Goal: Information Seeking & Learning: Compare options

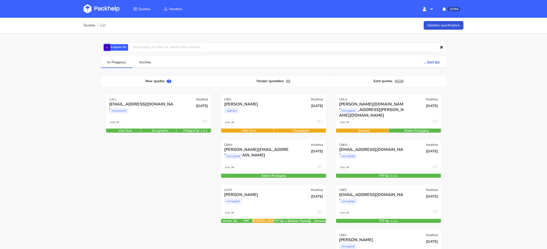
click at [106, 47] on button "×" at bounding box center [107, 47] width 7 height 7
click at [107, 47] on input "text" at bounding box center [273, 48] width 345 height 10
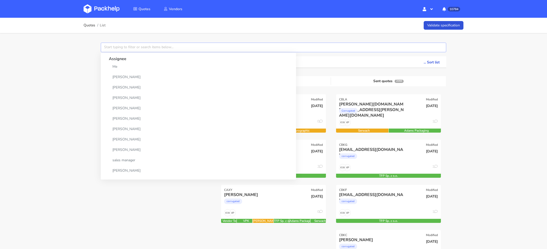
paste input "CAXN"
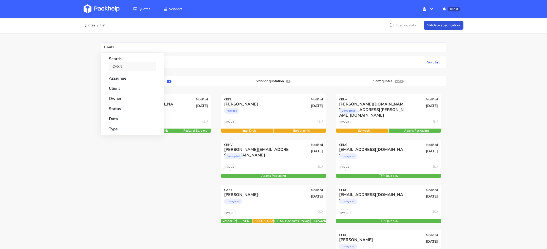
type input "CAXN"
click at [122, 65] on link "CAXN" at bounding box center [132, 66] width 47 height 9
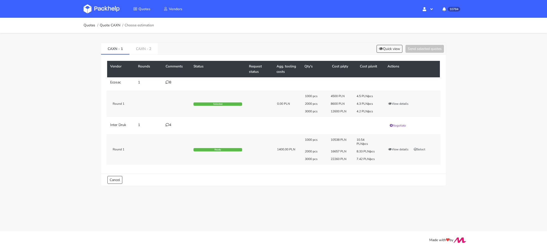
click at [169, 82] on div "8" at bounding box center [177, 82] width 22 height 4
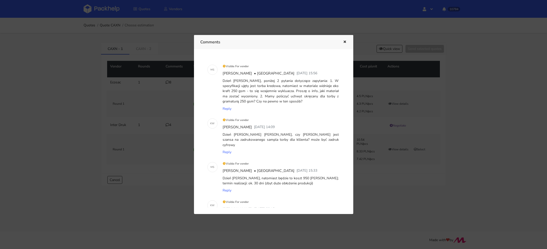
click at [166, 94] on div at bounding box center [273, 124] width 547 height 249
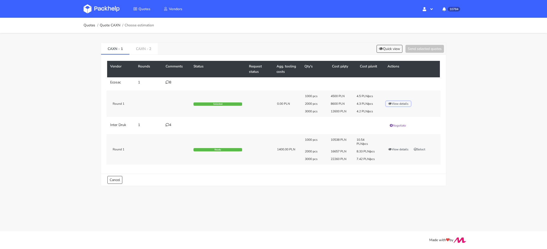
click at [398, 103] on button "View details" at bounding box center [398, 103] width 25 height 5
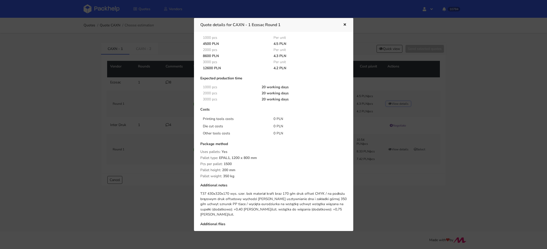
scroll to position [39, 0]
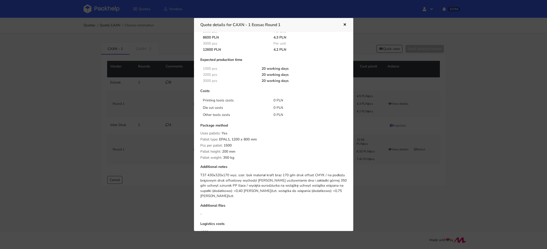
click at [83, 101] on div at bounding box center [273, 124] width 547 height 249
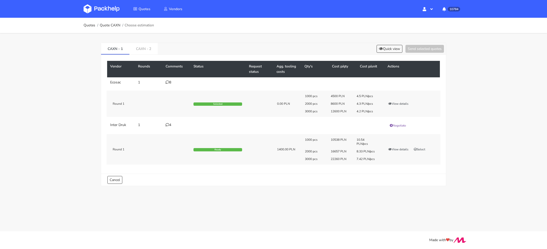
click at [168, 81] on icon at bounding box center [168, 82] width 4 height 4
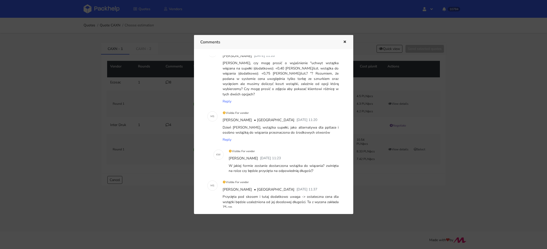
scroll to position [211, 0]
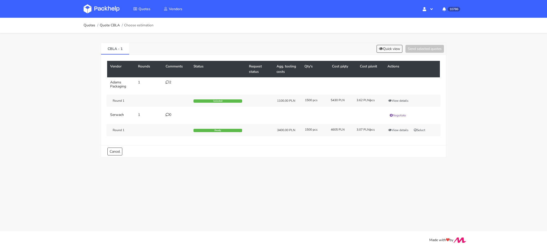
click at [187, 43] on div "CBLA - 1 Quick view Send selected quotes" at bounding box center [273, 49] width 345 height 12
click at [169, 83] on div "2" at bounding box center [177, 82] width 22 height 4
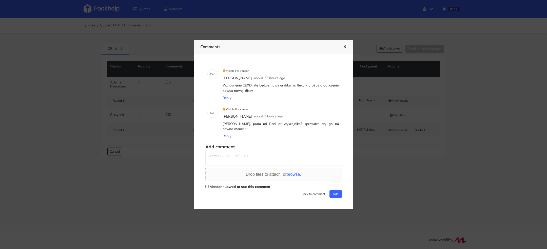
click at [162, 87] on div at bounding box center [273, 124] width 547 height 249
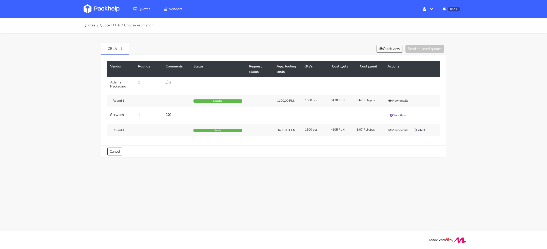
click at [324, 115] on tr "[PERSON_NAME] 1 0 Negotiate Round 1 Ready 3400.00 PLN 1500 pcs 4605 PLN 3.07 PL…" at bounding box center [273, 124] width 333 height 29
click at [170, 82] on div "2" at bounding box center [177, 82] width 22 height 4
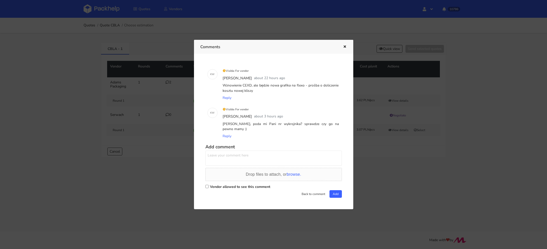
click at [161, 88] on div at bounding box center [273, 124] width 547 height 249
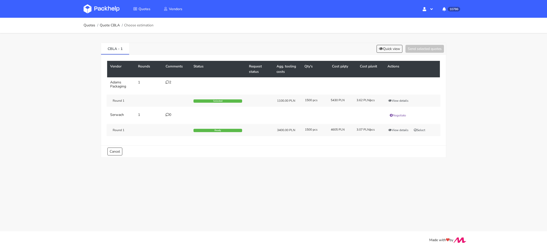
click at [163, 90] on td "2" at bounding box center [177, 84] width 28 height 14
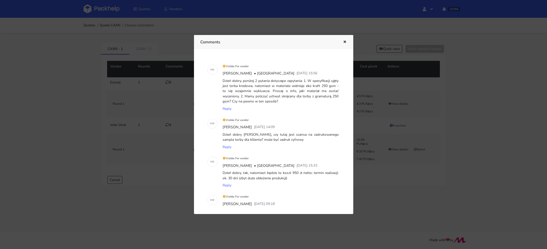
scroll to position [211, 0]
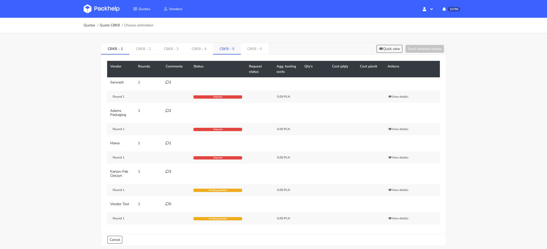
click at [221, 50] on link "CBKB - 5" at bounding box center [227, 48] width 28 height 11
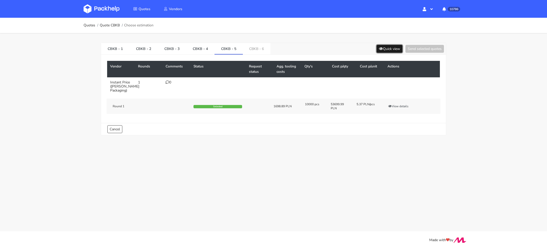
click at [391, 51] on button "Quick view" at bounding box center [389, 49] width 26 height 8
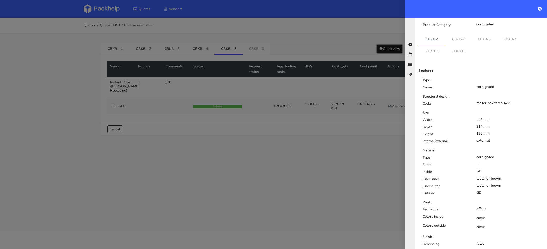
scroll to position [43, 0]
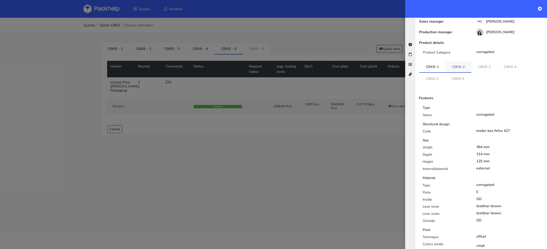
click at [457, 61] on link "CBKB-2" at bounding box center [458, 66] width 26 height 11
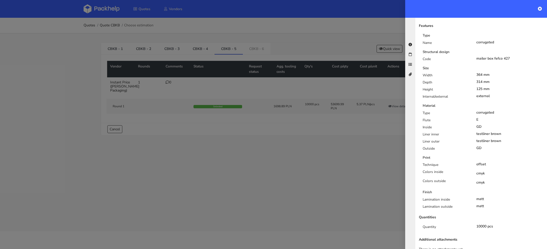
click at [351, 157] on div at bounding box center [273, 124] width 547 height 249
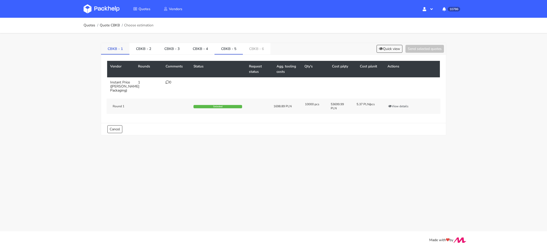
click at [110, 47] on link "CBKB - 1" at bounding box center [115, 48] width 28 height 11
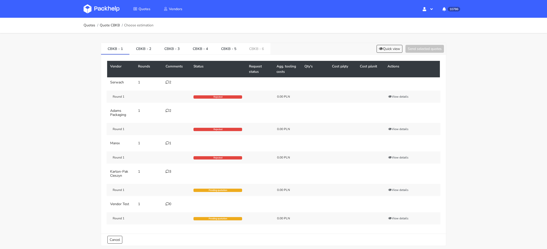
click at [171, 83] on div "2" at bounding box center [177, 82] width 22 height 4
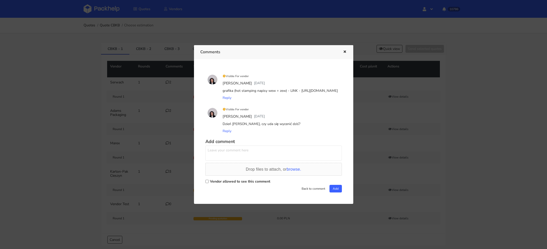
click at [157, 90] on div at bounding box center [273, 124] width 547 height 249
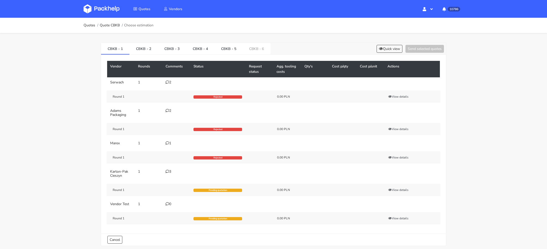
click at [167, 111] on icon at bounding box center [168, 111] width 4 height 4
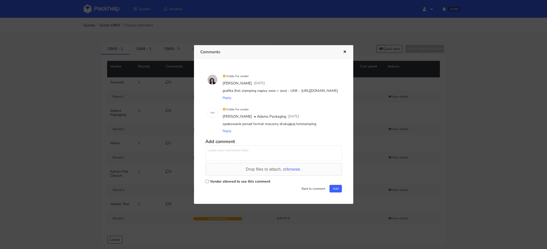
click at [155, 112] on div at bounding box center [273, 124] width 547 height 249
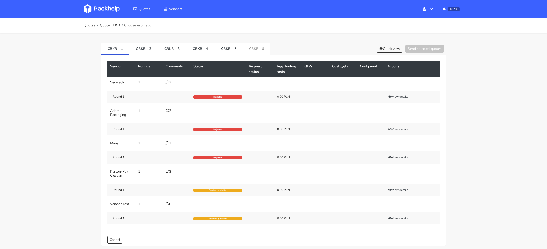
click at [170, 142] on div "1" at bounding box center [177, 143] width 22 height 4
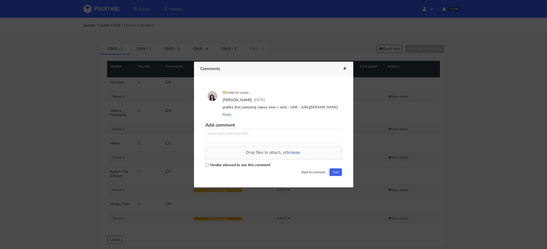
click at [161, 137] on div at bounding box center [273, 124] width 547 height 249
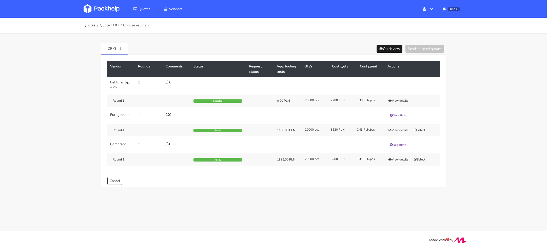
click at [388, 52] on div "Quick view Send selected quotes" at bounding box center [408, 49] width 69 height 8
click at [381, 50] on button "Quick view" at bounding box center [389, 49] width 26 height 8
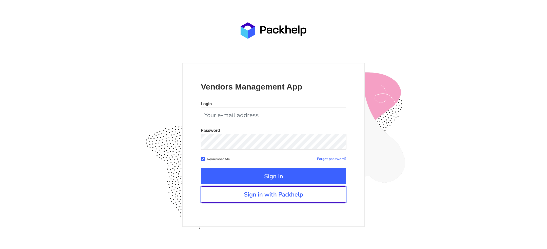
click at [301, 197] on link "Sign in with Packhelp" at bounding box center [273, 194] width 145 height 16
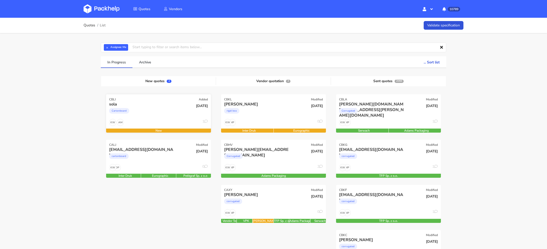
click at [157, 114] on div "Cartonboard" at bounding box center [142, 112] width 67 height 10
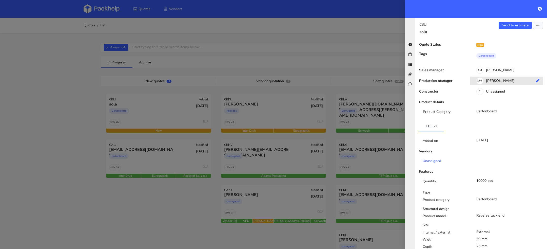
click at [499, 80] on div "KW [PERSON_NAME]" at bounding box center [508, 82] width 77 height 6
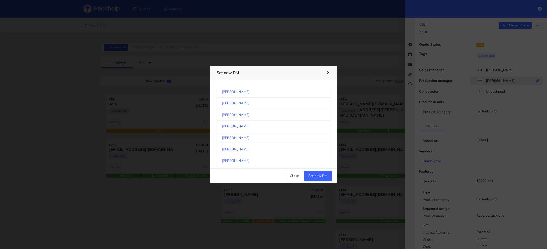
scroll to position [265, 0]
click at [285, 120] on link "[PERSON_NAME]" at bounding box center [273, 125] width 114 height 11
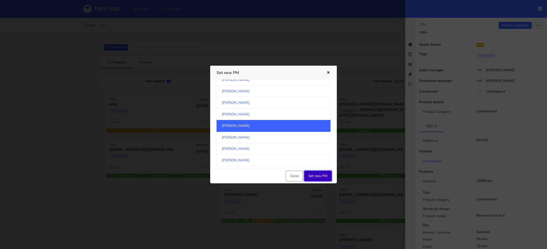
click at [320, 174] on button "Set new PM" at bounding box center [318, 175] width 28 height 11
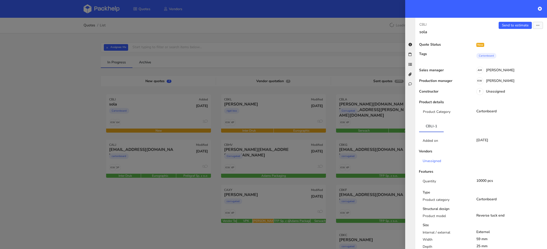
click at [185, 209] on div at bounding box center [273, 124] width 547 height 249
click at [106, 48] on div at bounding box center [273, 124] width 547 height 249
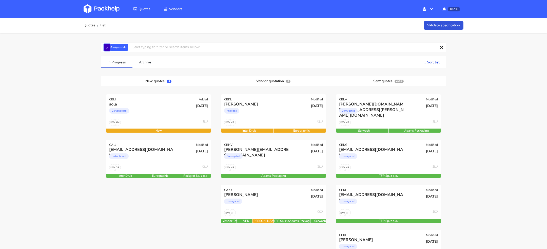
click at [107, 48] on button "×" at bounding box center [107, 47] width 7 height 7
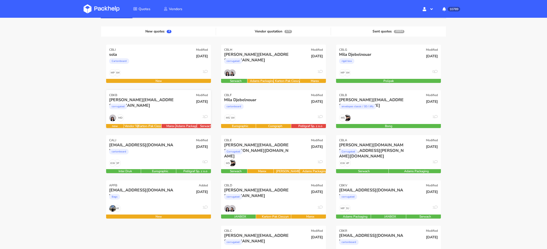
scroll to position [50, 0]
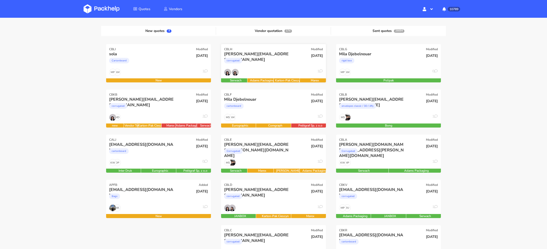
click at [256, 71] on div "1" at bounding box center [273, 74] width 105 height 10
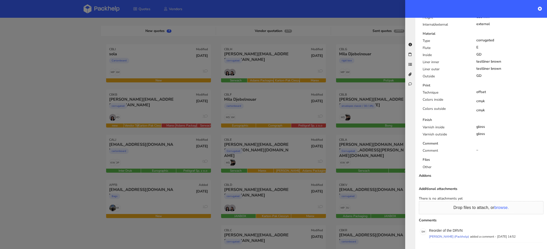
scroll to position [316, 0]
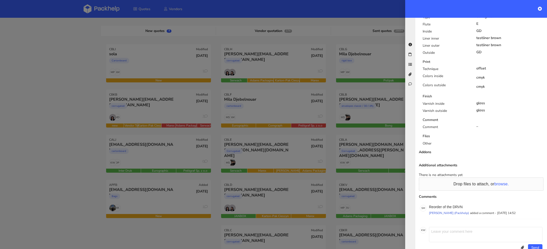
click at [458, 192] on div "Additional attachments There is no attachments yet Drop files to attach, or bro…" at bounding box center [481, 208] width 132 height 91
click at [458, 205] on p "Reorder of the DRVN" at bounding box center [485, 207] width 113 height 4
click at [459, 205] on p "Reorder of the DRVN" at bounding box center [485, 207] width 113 height 4
copy p "DRVN"
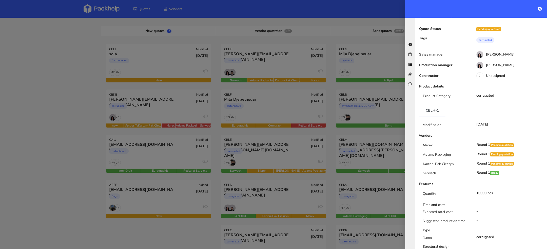
scroll to position [25, 0]
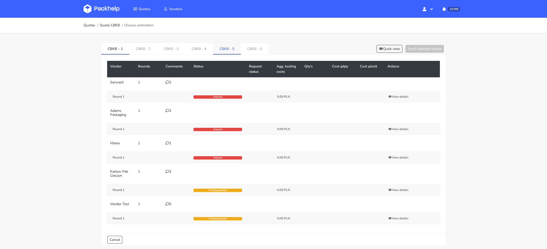
click at [229, 50] on link "CBKB - 5" at bounding box center [227, 48] width 28 height 11
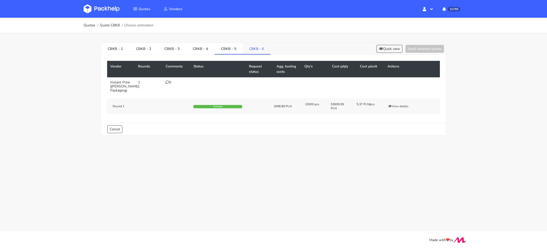
click at [255, 47] on link "CBKB - 6" at bounding box center [257, 48] width 28 height 11
click at [227, 48] on link "CBKB - 5" at bounding box center [228, 48] width 28 height 11
click at [256, 48] on link "CBKB - 6" at bounding box center [257, 48] width 28 height 11
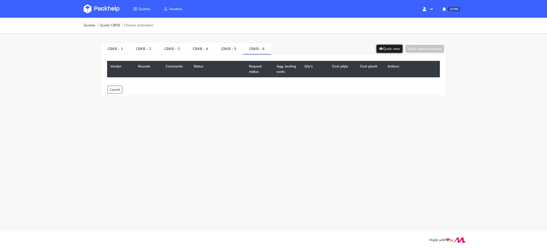
click at [377, 50] on button "Quick view" at bounding box center [389, 49] width 26 height 8
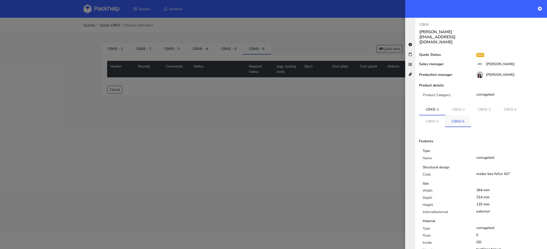
click at [451, 115] on link "CBKB-6" at bounding box center [458, 120] width 26 height 11
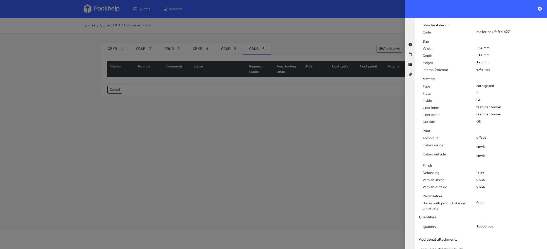
scroll to position [127, 0]
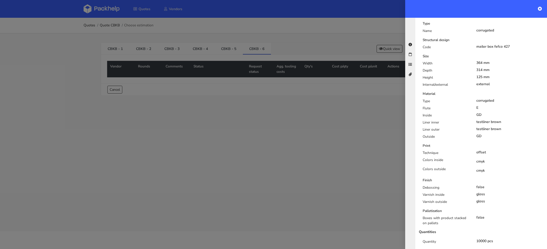
drag, startPoint x: 292, startPoint y: 134, endPoint x: 302, endPoint y: 132, distance: 10.5
click at [292, 134] on div at bounding box center [273, 124] width 547 height 249
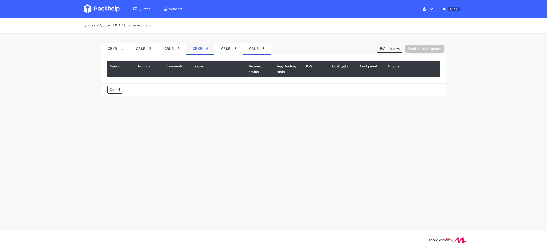
click at [205, 52] on link "CBKB - 4" at bounding box center [200, 48] width 28 height 11
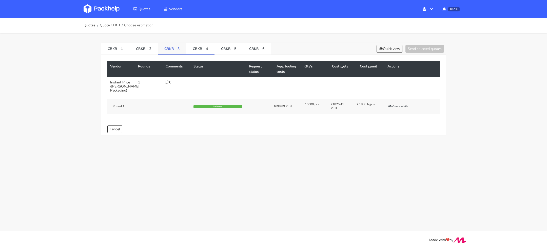
click at [167, 50] on link "CBKB - 3" at bounding box center [172, 48] width 28 height 11
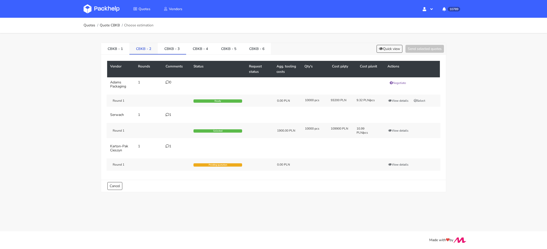
click at [142, 49] on link "CBKB - 2" at bounding box center [143, 48] width 28 height 11
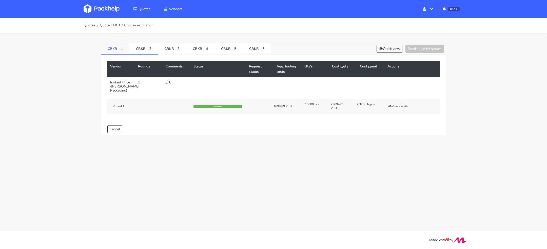
click at [113, 51] on link "CBKB - 1" at bounding box center [115, 48] width 28 height 11
